Goal: Task Accomplishment & Management: Manage account settings

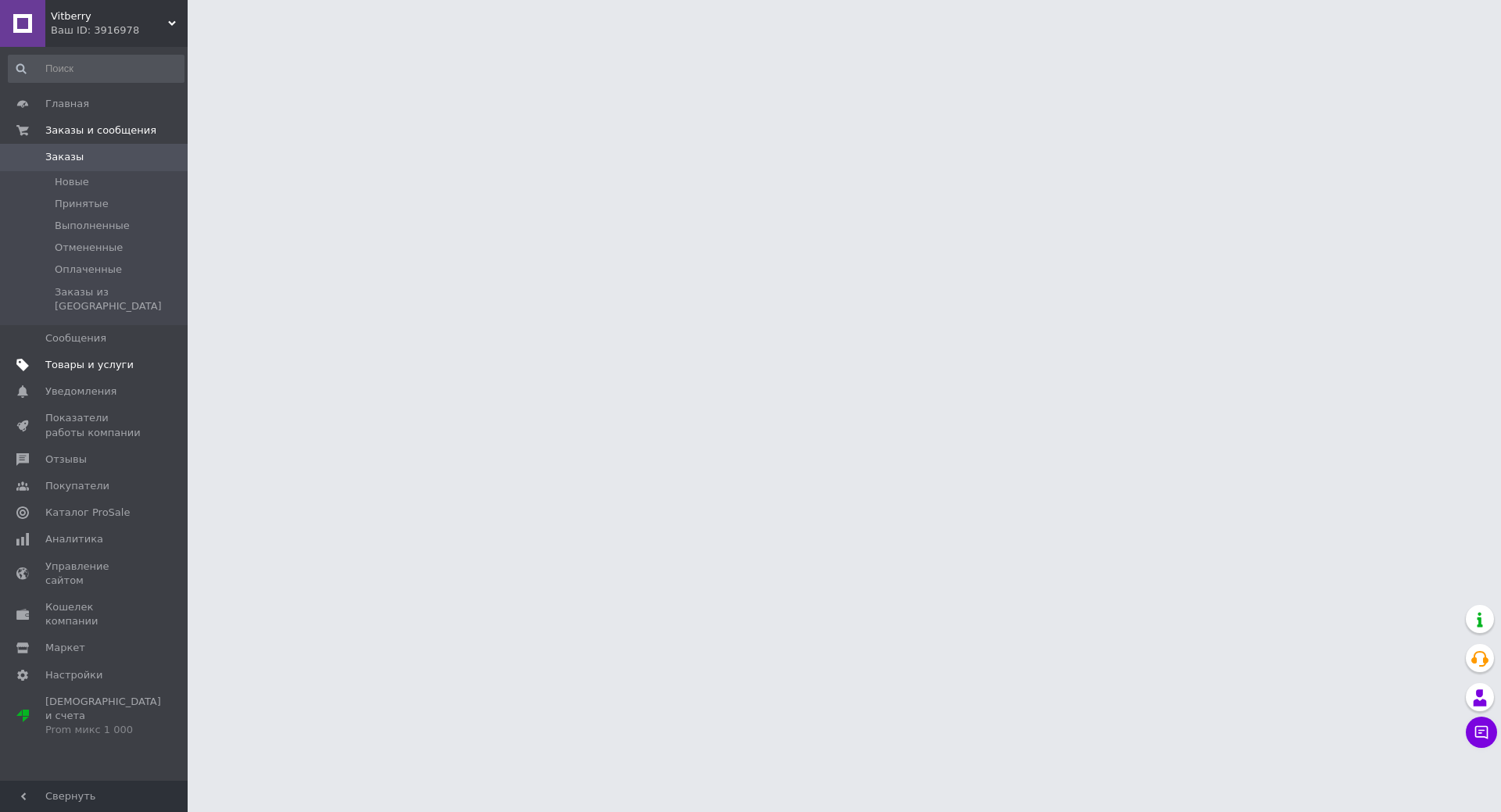
click at [57, 358] on span "Товары и услуги" at bounding box center [90, 365] width 88 height 14
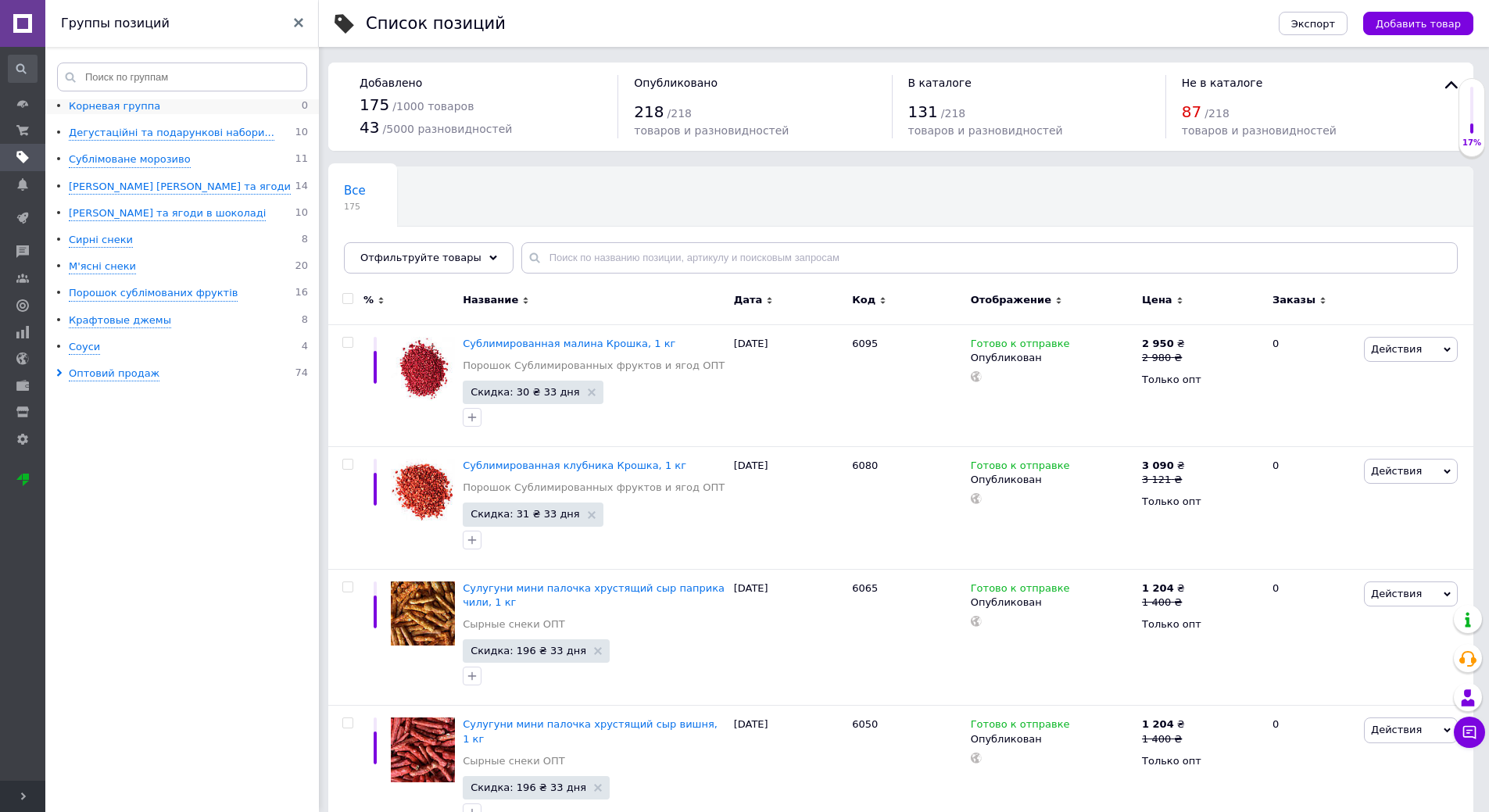
click at [71, 107] on div "Корневая группа" at bounding box center [114, 106] width 91 height 15
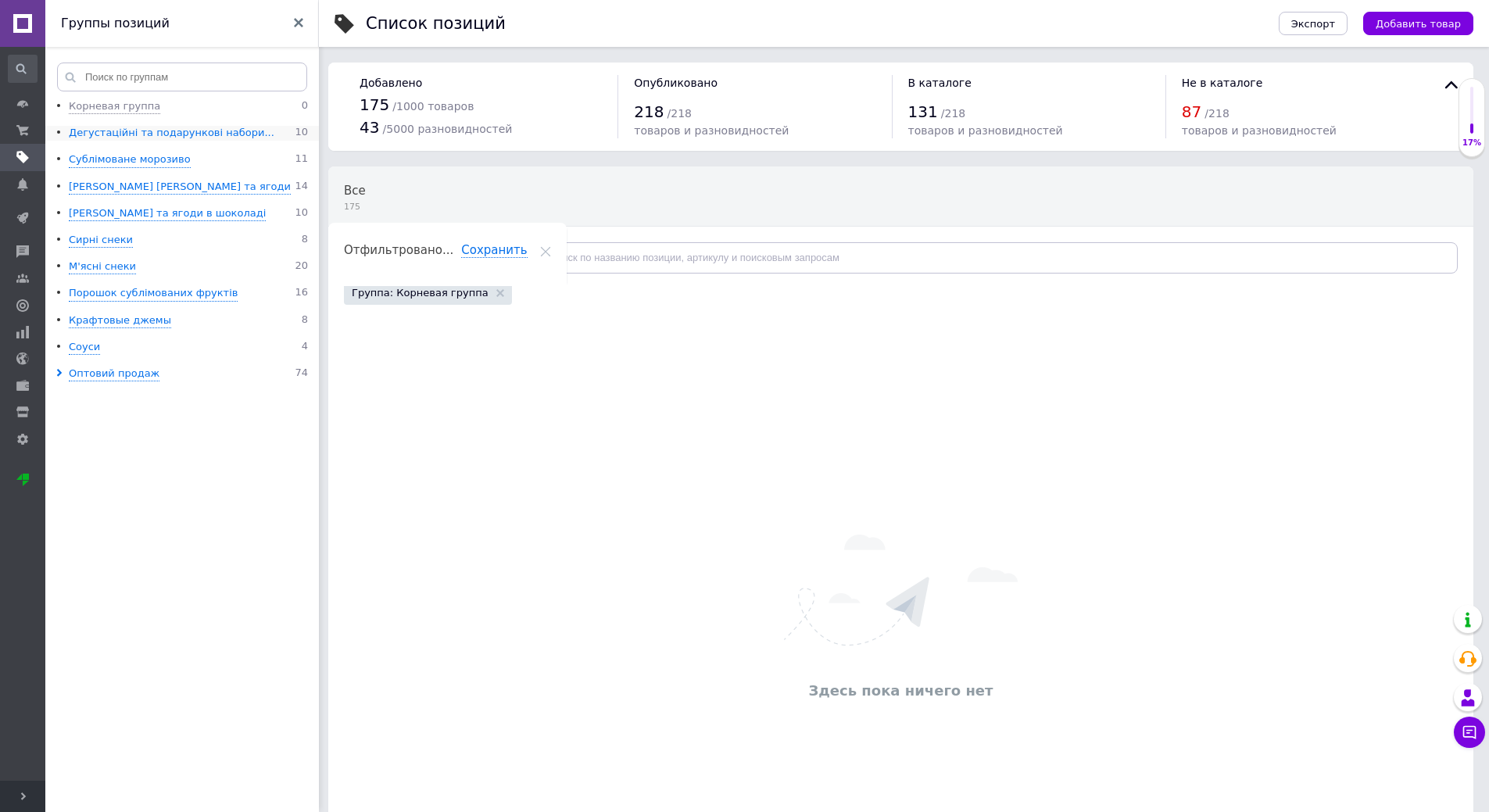
click at [116, 135] on div "Дегустаційні та подарункові набори..." at bounding box center [171, 133] width 206 height 15
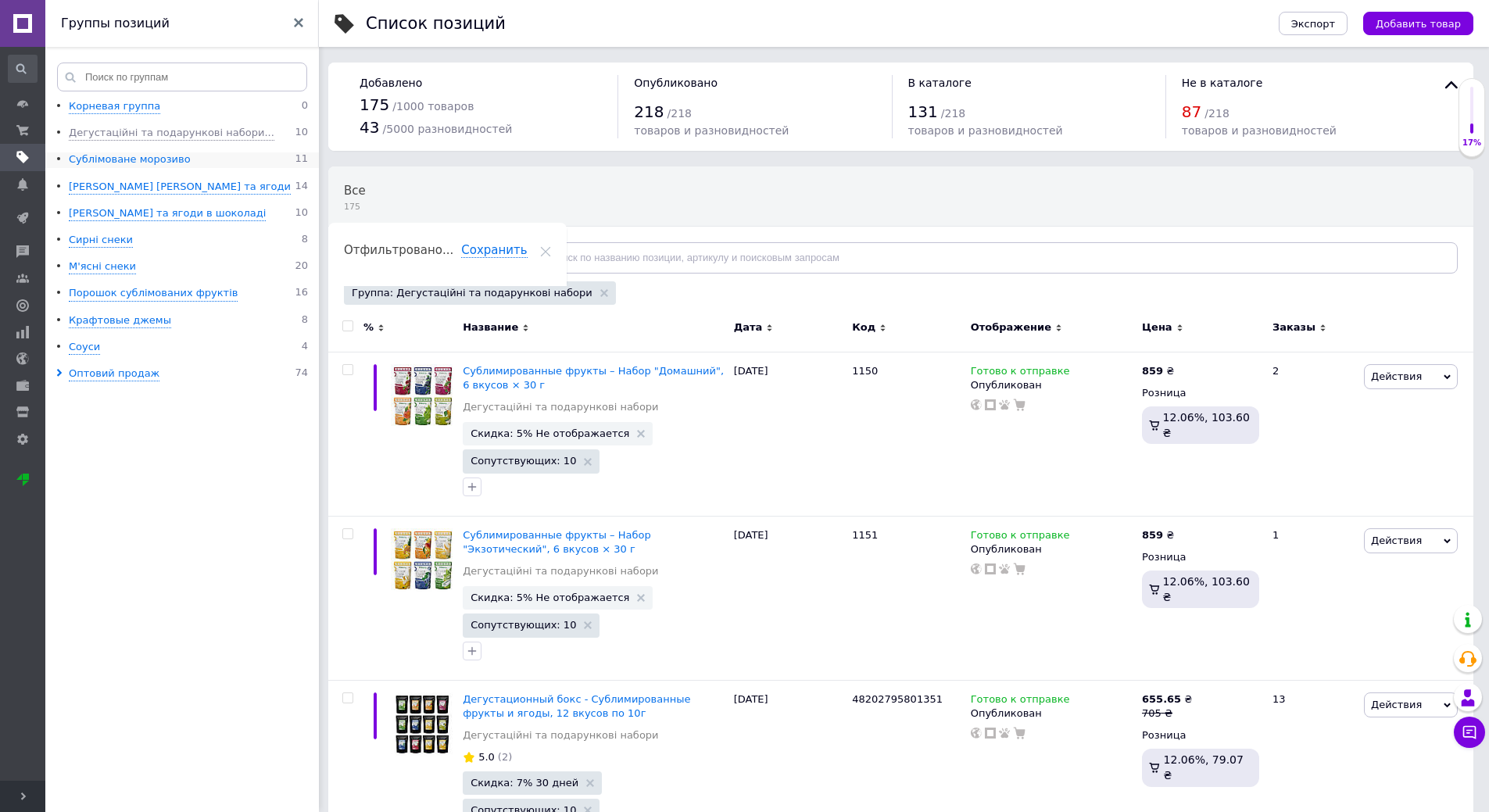
click at [113, 160] on div "Сублімоване морозиво" at bounding box center [129, 159] width 122 height 15
